Goal: Task Accomplishment & Management: Manage account settings

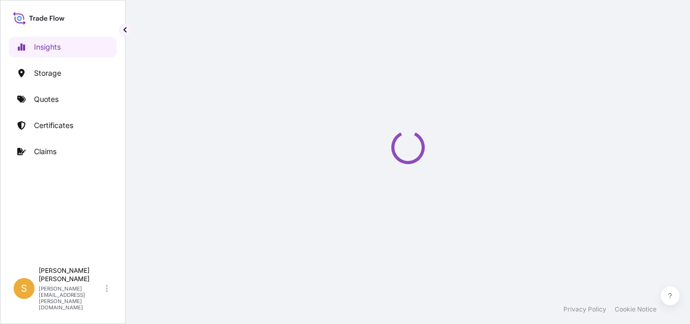
select select "2025"
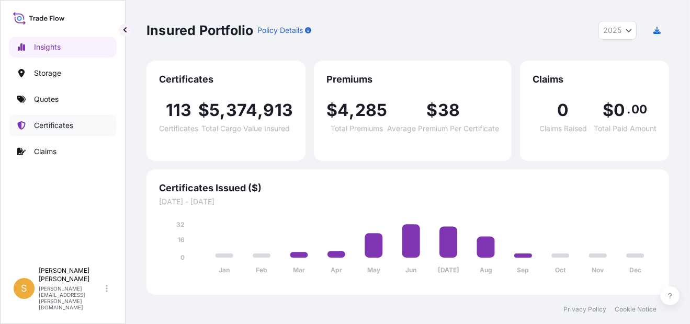
click at [67, 128] on p "Certificates" at bounding box center [53, 125] width 39 height 10
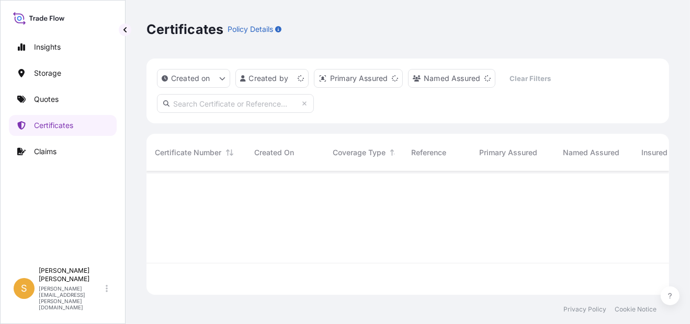
scroll to position [121, 514]
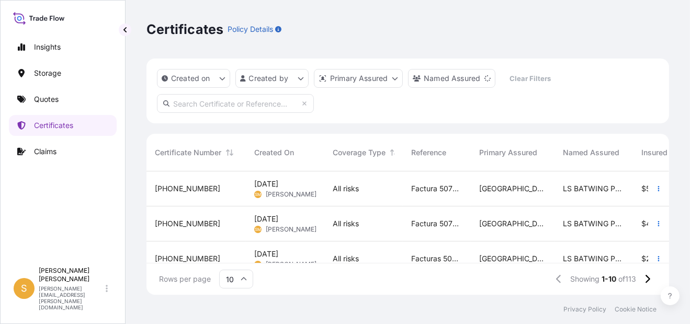
click at [214, 107] on input "text" at bounding box center [235, 103] width 157 height 19
paste input "[PHONE_NUMBER]"
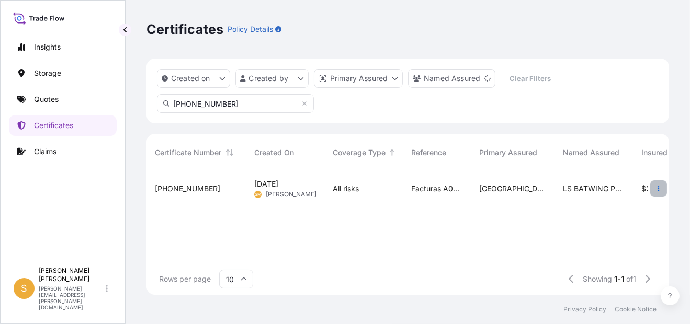
type input "[PHONE_NUMBER]"
click at [656, 191] on icon "button" at bounding box center [658, 189] width 6 height 6
click at [180, 192] on span "[PHONE_NUMBER]" at bounding box center [187, 189] width 65 height 10
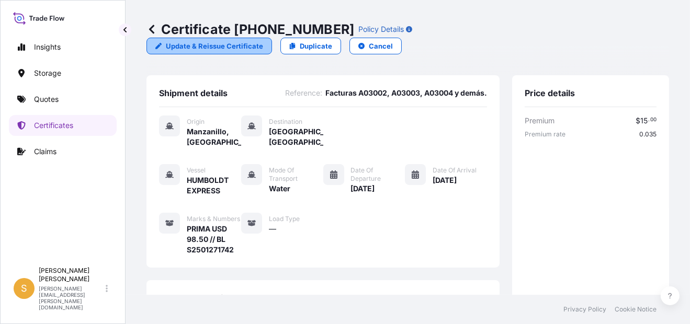
click at [263, 41] on p "Update & Reissue Certificate" at bounding box center [214, 46] width 97 height 10
select select "Water"
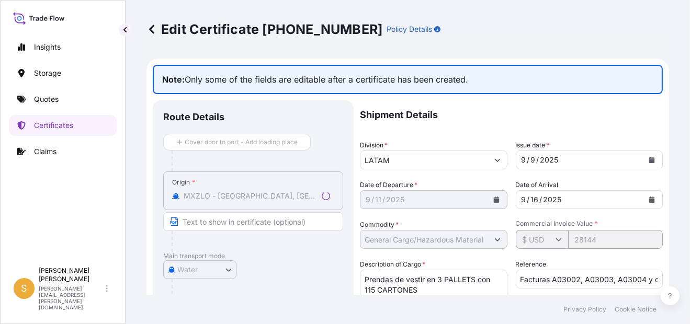
select select "31635"
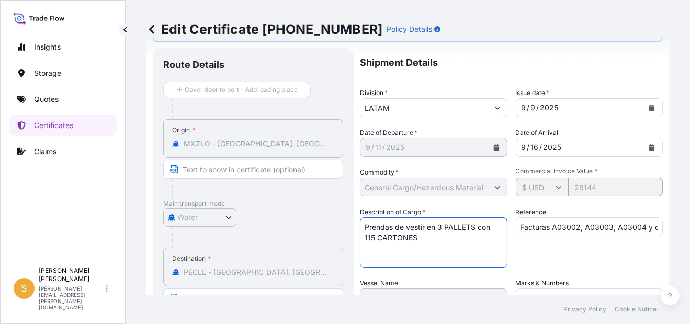
click at [371, 238] on textarea "Prendas de vestir en 3 PALLETS con 115 CARTONES" at bounding box center [434, 243] width 148 height 50
type textarea "Prendas de vestir en 3 PALLETS con 116 CARTONES"
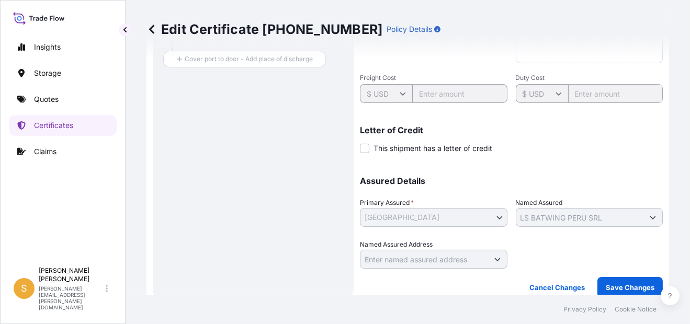
scroll to position [338, 0]
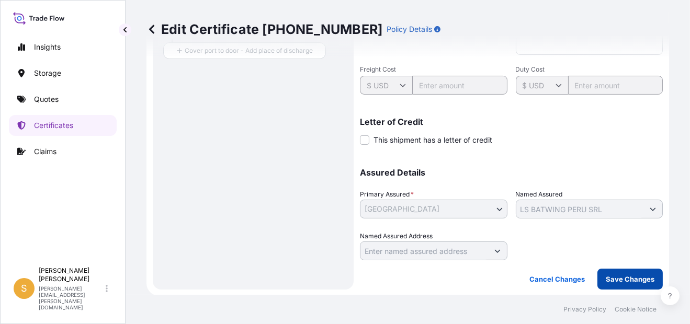
click at [617, 280] on p "Save Changes" at bounding box center [630, 279] width 49 height 10
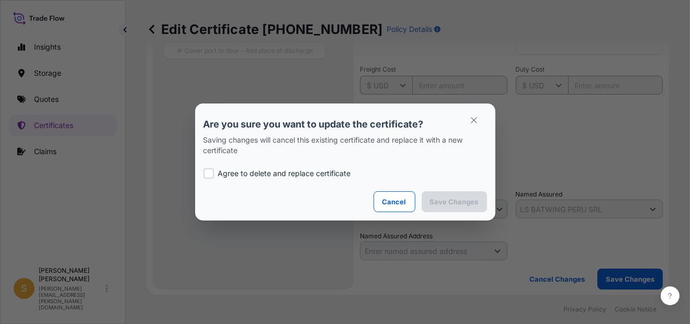
click at [209, 171] on div at bounding box center [208, 173] width 10 height 10
checkbox input "true"
click at [458, 200] on p "Save Changes" at bounding box center [454, 202] width 49 height 10
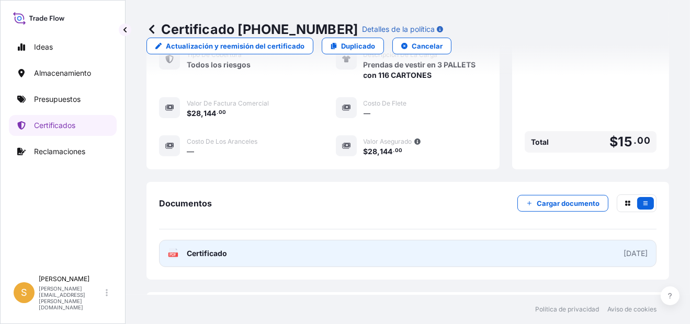
scroll to position [366, 0]
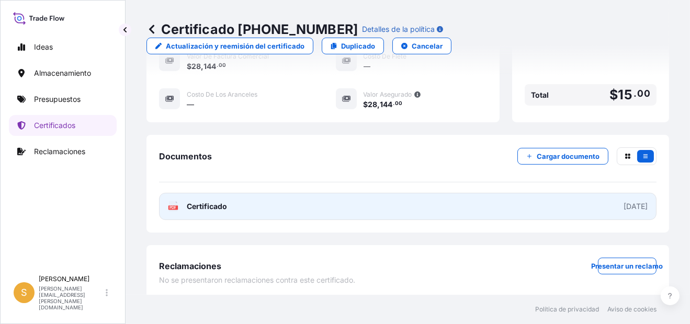
click at [345, 209] on link "PDF Certificado [DATE]" at bounding box center [407, 206] width 497 height 27
